Goal: Transaction & Acquisition: Purchase product/service

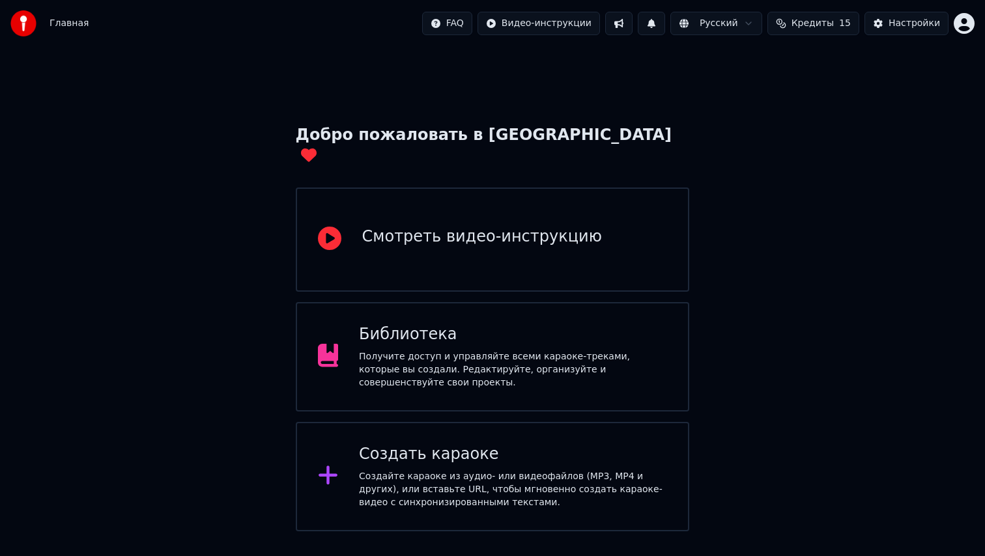
click at [825, 31] on button "Кредиты 15" at bounding box center [813, 23] width 92 height 23
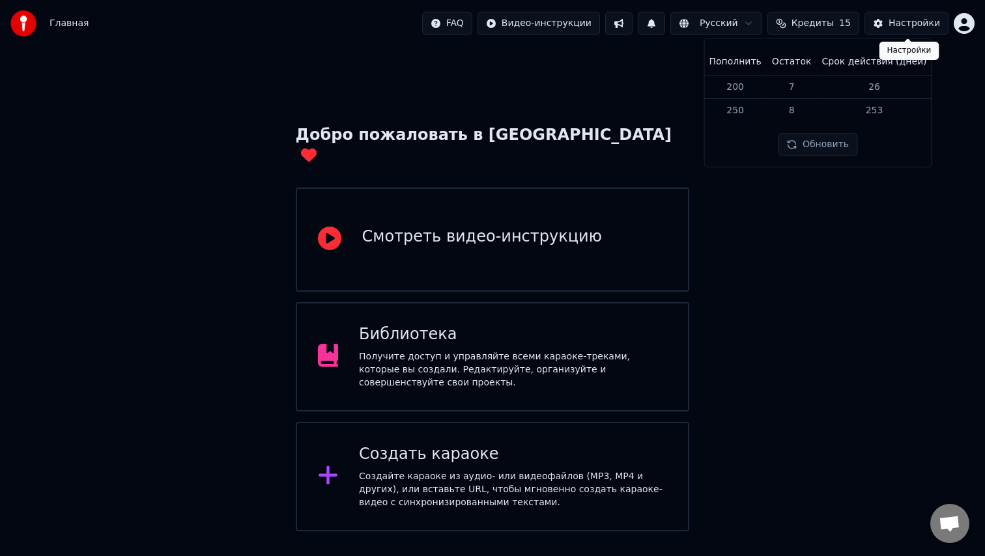
click at [911, 20] on div "Настройки" at bounding box center [913, 23] width 51 height 13
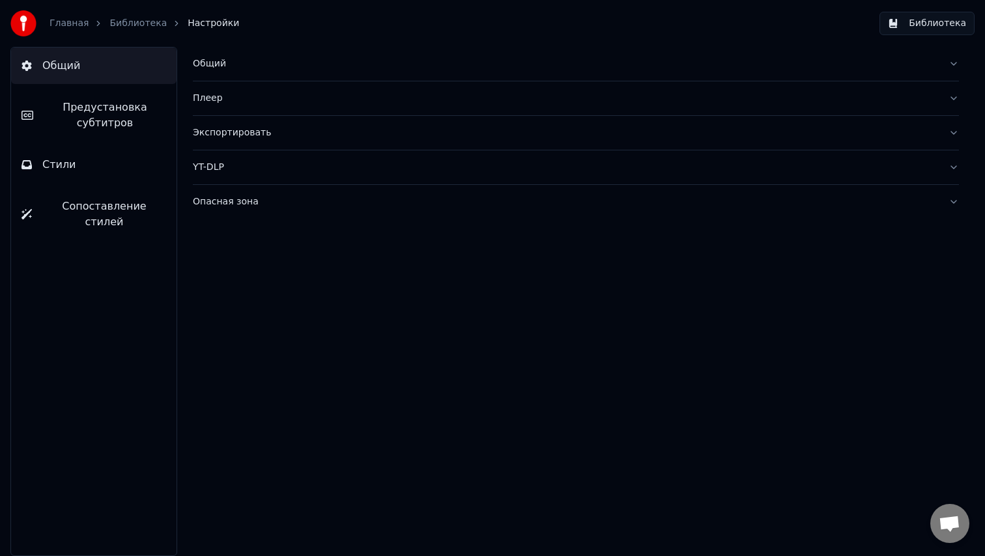
click at [66, 27] on link "Главная" at bounding box center [69, 23] width 39 height 13
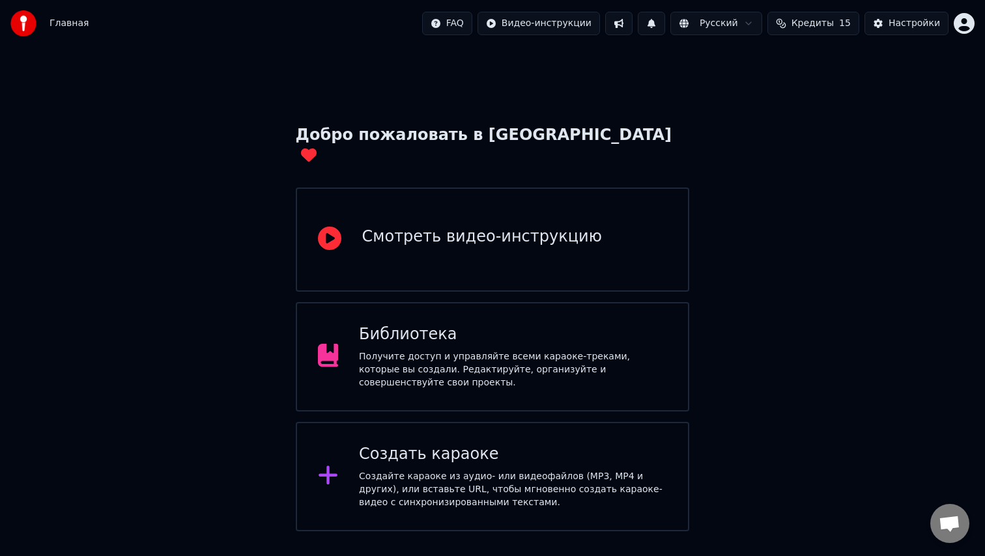
click at [800, 18] on span "Кредиты" at bounding box center [812, 23] width 42 height 13
click at [737, 68] on th "Пополнить" at bounding box center [734, 62] width 63 height 26
click at [838, 58] on th "Срок действия (дней)" at bounding box center [874, 62] width 115 height 26
click at [769, 61] on tr "Пополнить Остаток Срок действия (дней)" at bounding box center [817, 62] width 228 height 26
click at [745, 83] on td "200" at bounding box center [734, 87] width 63 height 24
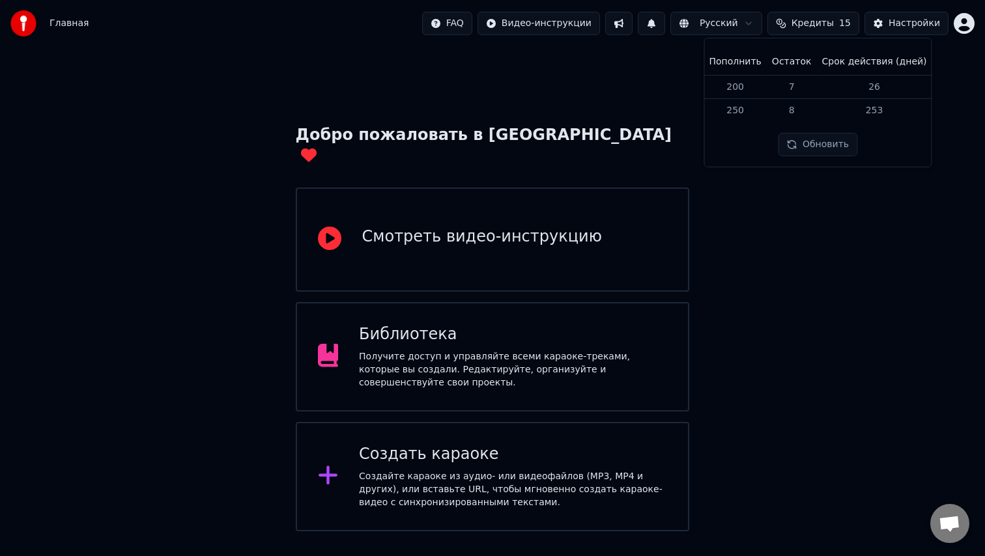
click at [743, 102] on td "250" at bounding box center [734, 110] width 63 height 23
click at [742, 65] on th "Пополнить" at bounding box center [734, 62] width 63 height 26
click at [730, 384] on div "Добро пожаловать в Youka Смотреть видео-инструкцию Библиотека Получите доступ и…" at bounding box center [492, 289] width 985 height 485
click at [855, 18] on button "Кредиты 15" at bounding box center [813, 23] width 92 height 23
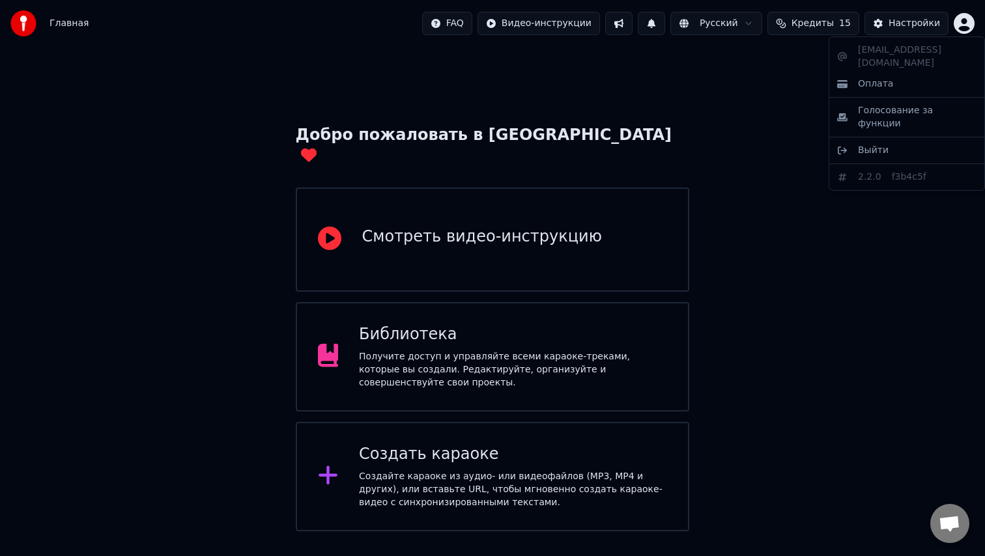
click at [959, 22] on html "Главная FAQ Видео-инструкции Русский Кредиты 15 Настройки Добро пожаловать в Yo…" at bounding box center [492, 265] width 985 height 531
click at [875, 82] on div "[EMAIL_ADDRESS][DOMAIN_NAME] Оплата Голосование за функции Выйти 2.2.0 f3b4c5f" at bounding box center [906, 113] width 156 height 154
click at [881, 78] on span "Оплата" at bounding box center [875, 84] width 35 height 13
click at [959, 23] on html "Главная FAQ Видео-инструкции Русский Кредиты 15 Настройки Добро пожаловать в Yo…" at bounding box center [492, 265] width 985 height 531
